Goal: Task Accomplishment & Management: Use online tool/utility

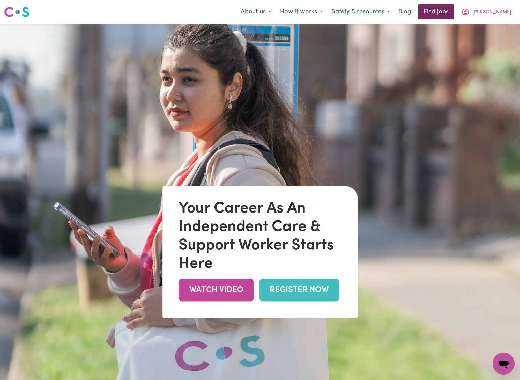
click at [454, 12] on link "Find jobs" at bounding box center [436, 11] width 36 height 15
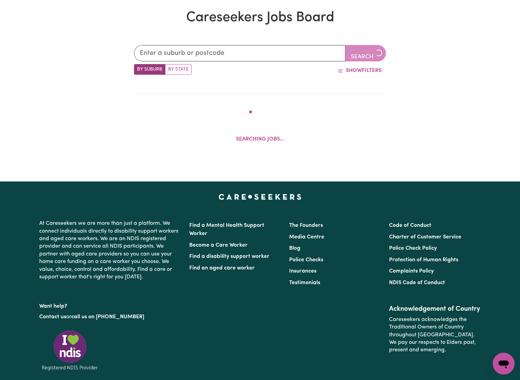
scroll to position [204, 0]
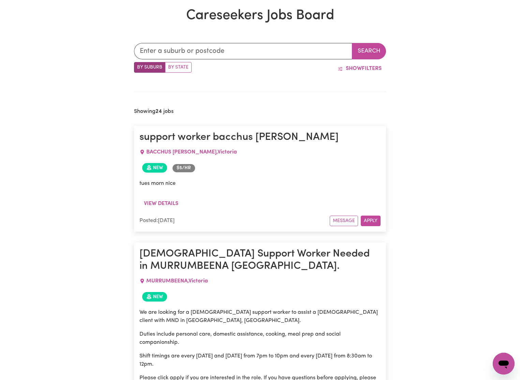
click at [176, 67] on label "By State" at bounding box center [178, 67] width 27 height 11
click at [139, 67] on input "By State" at bounding box center [136, 64] width 4 height 4
radio input "true"
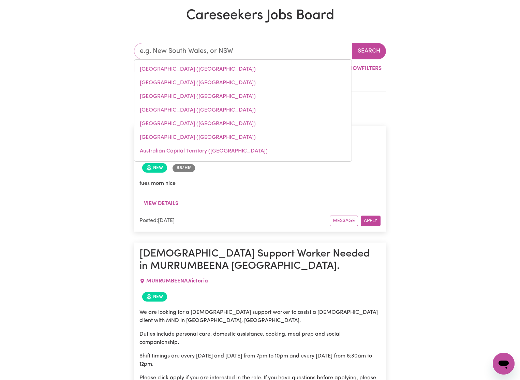
click at [221, 55] on input "text" at bounding box center [243, 51] width 218 height 16
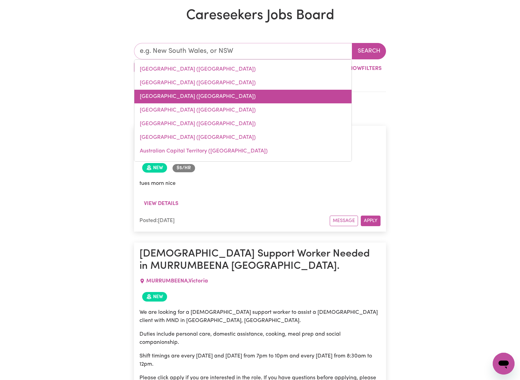
click at [185, 100] on link "[GEOGRAPHIC_DATA] ([GEOGRAPHIC_DATA])" at bounding box center [242, 97] width 217 height 14
type input "[GEOGRAPHIC_DATA] ([GEOGRAPHIC_DATA])"
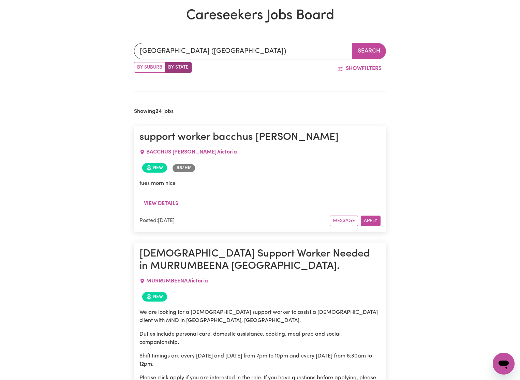
drag, startPoint x: 366, startPoint y: 55, endPoint x: 360, endPoint y: 54, distance: 5.9
click at [366, 55] on button "Search" at bounding box center [369, 51] width 34 height 16
click at [148, 66] on label "By Suburb" at bounding box center [149, 67] width 31 height 11
click at [139, 66] on input "By Suburb" at bounding box center [136, 64] width 4 height 4
radio input "true"
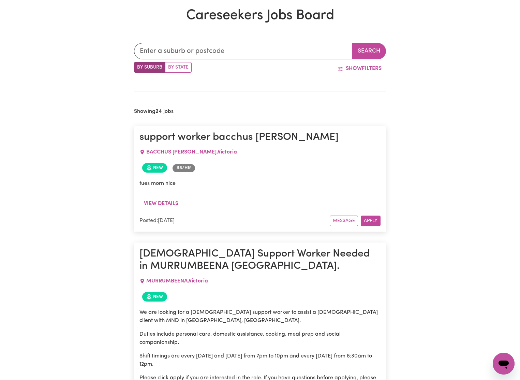
drag, startPoint x: 175, startPoint y: 65, endPoint x: 182, endPoint y: 66, distance: 7.2
click at [175, 65] on label "By State" at bounding box center [178, 67] width 27 height 11
click at [139, 65] on input "By State" at bounding box center [136, 64] width 4 height 4
radio input "true"
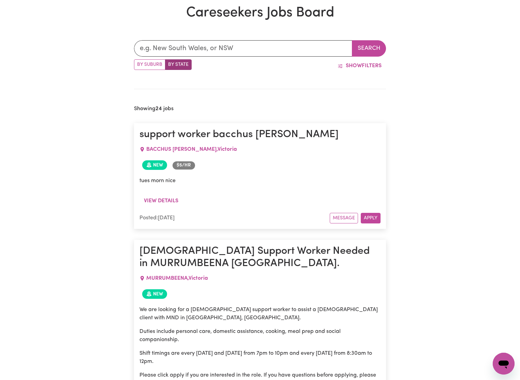
scroll to position [228, 0]
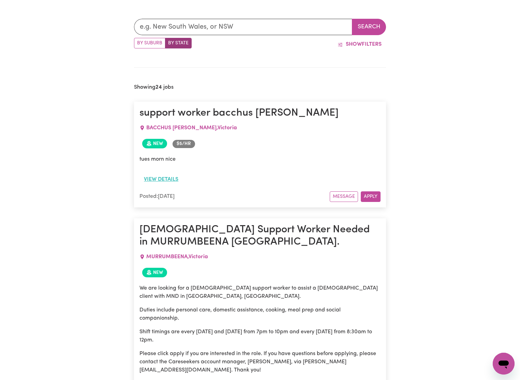
click at [164, 177] on button "View details" at bounding box center [161, 179] width 43 height 13
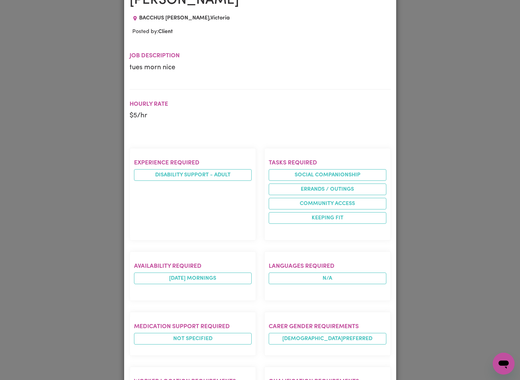
scroll to position [0, 0]
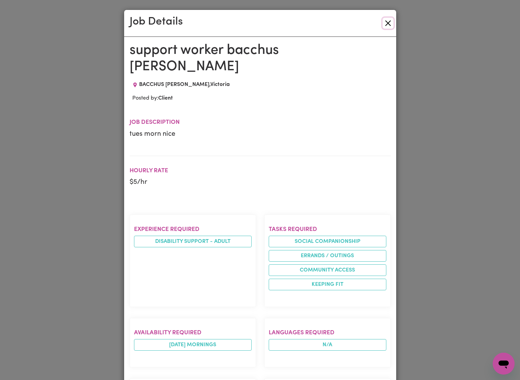
click at [387, 26] on button "Close" at bounding box center [388, 23] width 11 height 11
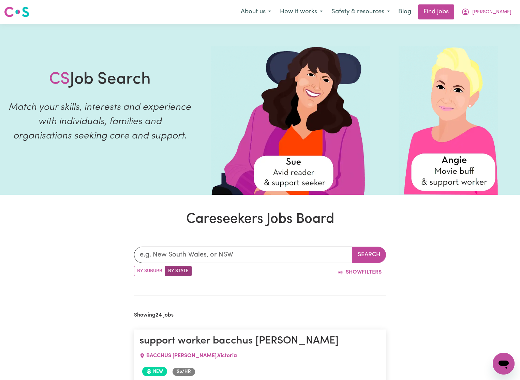
scroll to position [1, 0]
